Goal: Task Accomplishment & Management: Complete application form

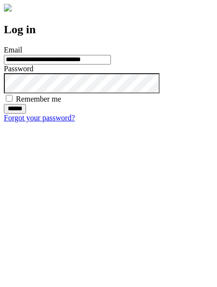
type input "**********"
click at [26, 114] on input "******" at bounding box center [15, 109] width 22 height 10
